Goal: Find specific page/section: Find specific page/section

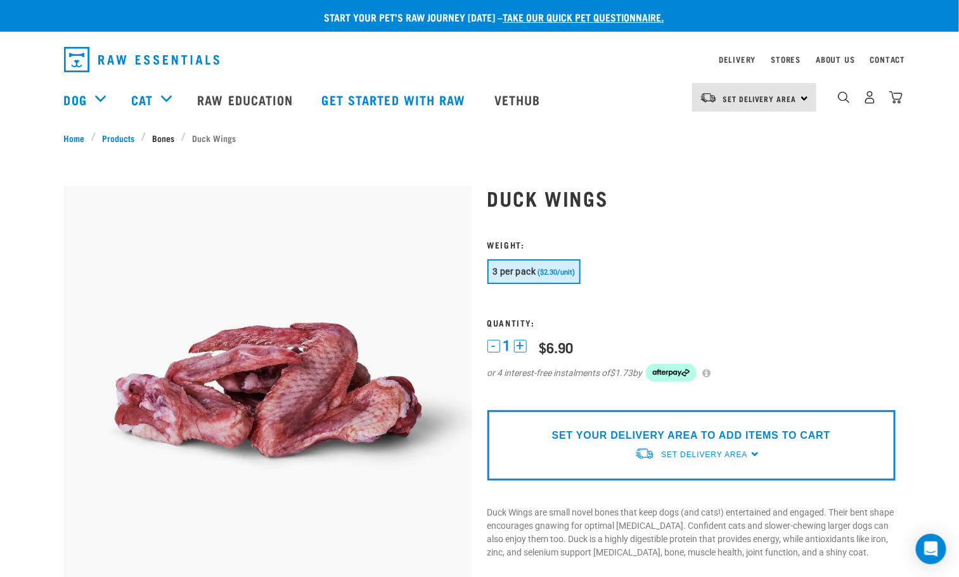
click at [172, 139] on link "Bones" at bounding box center [164, 137] width 36 height 13
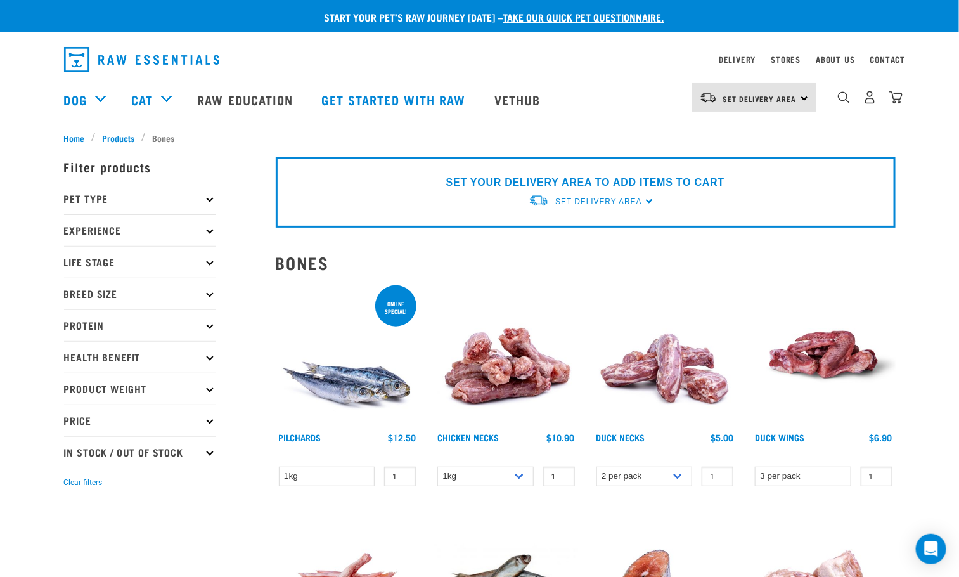
click at [149, 54] on img "dropdown navigation" at bounding box center [141, 59] width 155 height 25
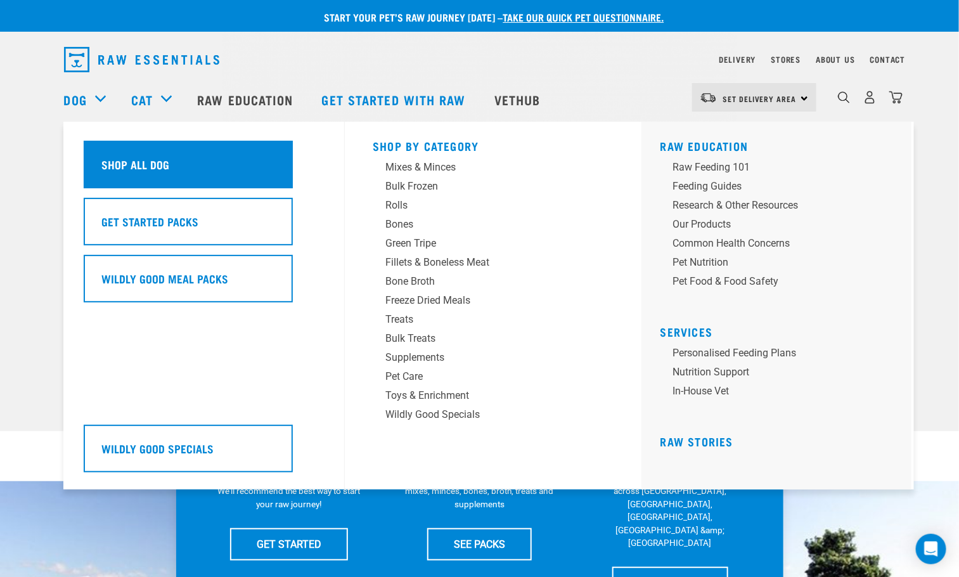
click at [155, 167] on h5 "Shop All Dog" at bounding box center [136, 164] width 68 height 16
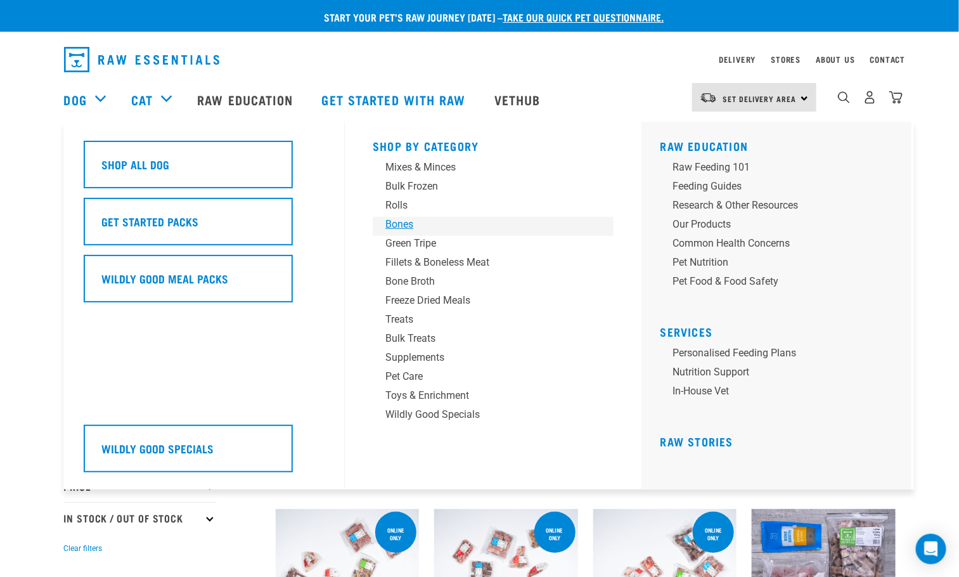
click at [408, 224] on div "Bones" at bounding box center [484, 224] width 198 height 15
